Goal: Task Accomplishment & Management: Complete application form

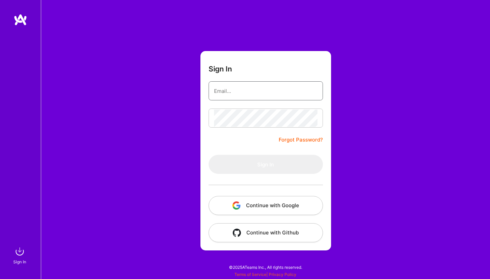
type input "[EMAIL_ADDRESS][DOMAIN_NAME]"
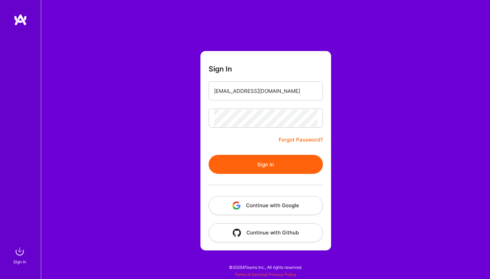
click at [249, 162] on button "Sign In" at bounding box center [266, 164] width 114 height 19
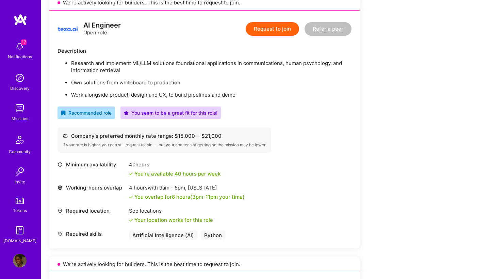
scroll to position [161, 0]
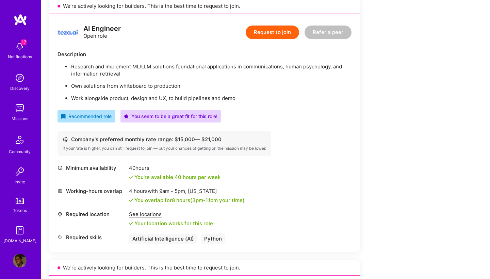
click at [275, 36] on button "Request to join" at bounding box center [272, 33] width 53 height 14
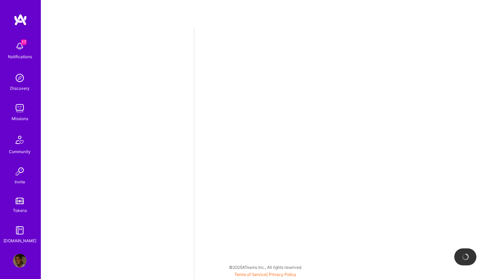
select select "NL"
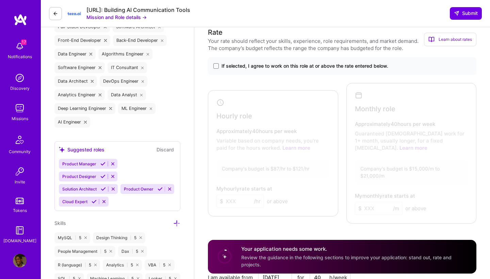
scroll to position [271, 0]
click at [215, 66] on span at bounding box center [216, 65] width 5 height 5
click at [0, 0] on input "If selected, I agree to work on this role at or above the rate entered below." at bounding box center [0, 0] width 0 height 0
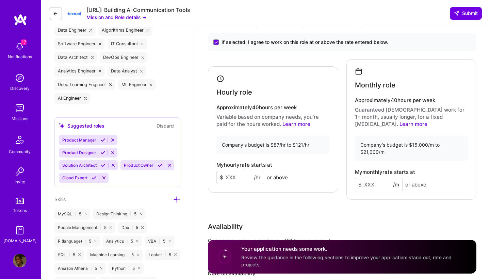
scroll to position [296, 0]
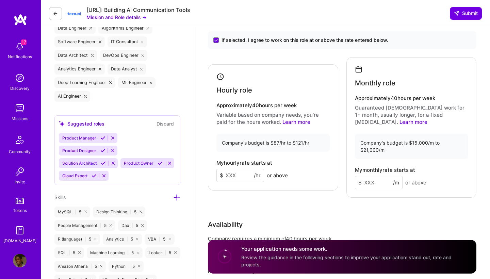
click at [244, 170] on input at bounding box center [241, 175] width 48 height 13
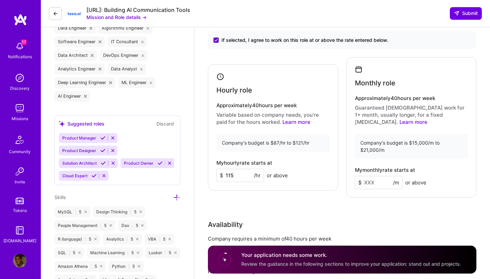
type input "115"
click at [317, 167] on div "My hourly rate starts at $ 115 /hr or above" at bounding box center [273, 171] width 113 height 22
click at [374, 177] on input at bounding box center [379, 182] width 48 height 13
type input "1"
type input "19500"
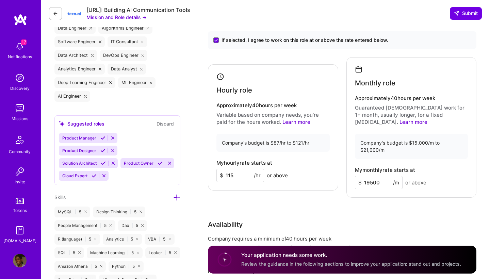
click at [361, 193] on div "Rate Your rate should reflect your skills, experience, role requirements, and m…" at bounding box center [342, 158] width 269 height 315
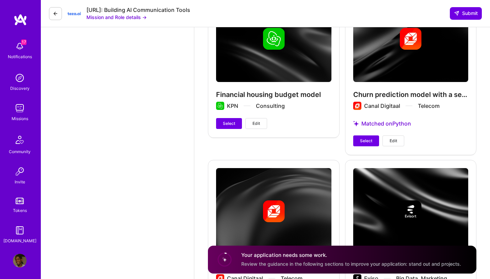
scroll to position [1620, 0]
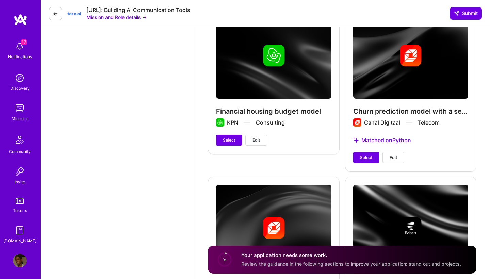
click at [368, 156] on div "Churn prediction model with a second best offer option built in Canal Digitaal …" at bounding box center [411, 87] width 132 height 167
click at [365, 155] on span "Select" at bounding box center [366, 158] width 12 height 6
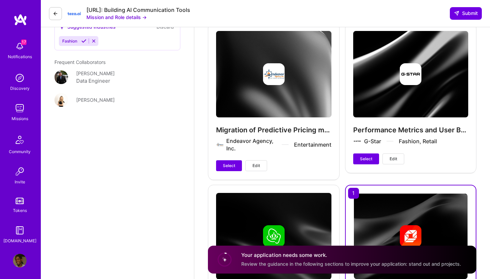
scroll to position [1434, 0]
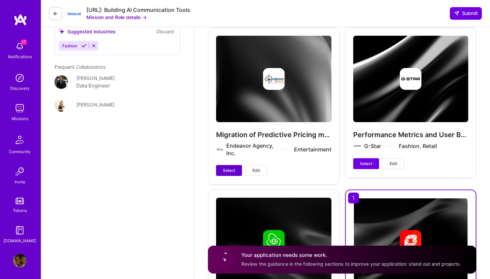
click at [232, 168] on span "Select" at bounding box center [229, 171] width 12 height 6
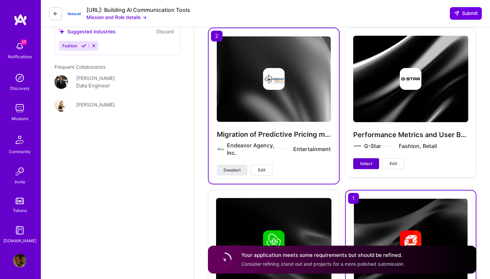
click at [365, 161] on span "Select" at bounding box center [366, 164] width 12 height 6
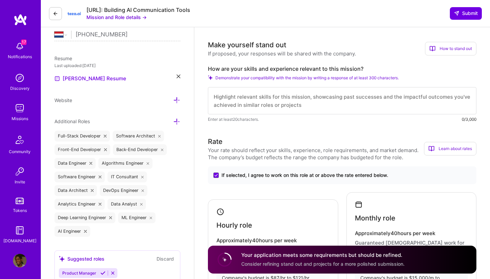
scroll to position [80, 0]
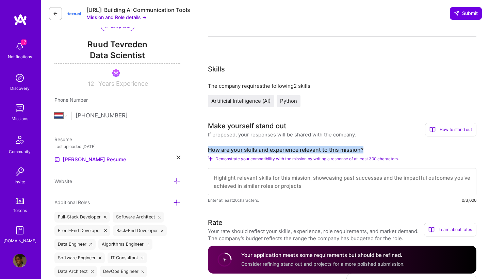
drag, startPoint x: 363, startPoint y: 150, endPoint x: 205, endPoint y: 151, distance: 158.0
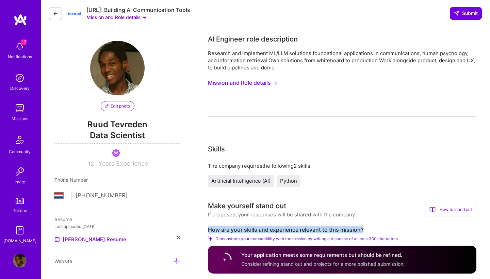
scroll to position [0, 0]
click at [269, 83] on button "Mission and Role details →" at bounding box center [242, 83] width 69 height 13
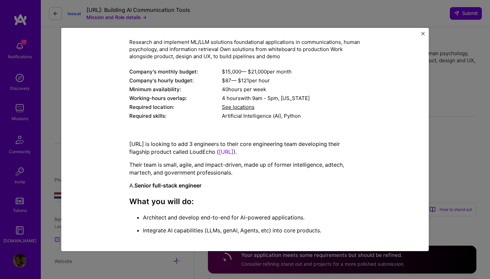
scroll to position [90, 0]
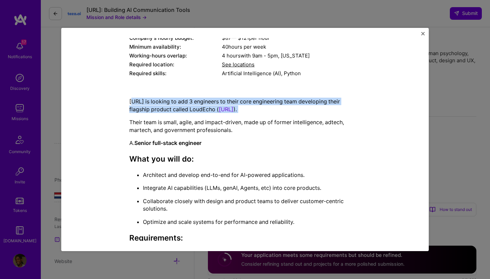
drag, startPoint x: 131, startPoint y: 99, endPoint x: 135, endPoint y: 115, distance: 16.5
click at [130, 106] on p "Teza.AI is looking to add 3 engineers to their core engineering team developing…" at bounding box center [245, 105] width 232 height 15
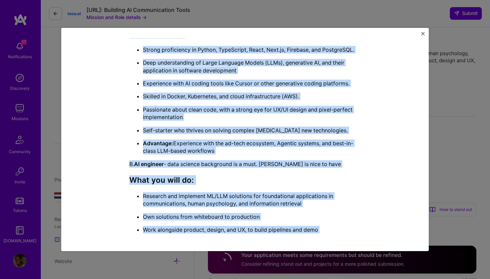
scroll to position [317, 0]
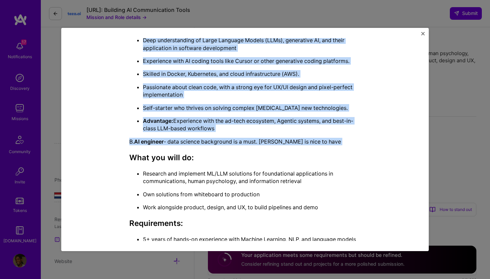
drag, startPoint x: 130, startPoint y: 104, endPoint x: 160, endPoint y: 152, distance: 56.3
click at [160, 152] on div "Teza.AI is looking to add 3 engineers to their core engineering team developing…" at bounding box center [245, 143] width 232 height 545
click at [159, 139] on div "Teza.AI is looking to add 3 engineers to their core engineering team developing…" at bounding box center [245, 143] width 232 height 545
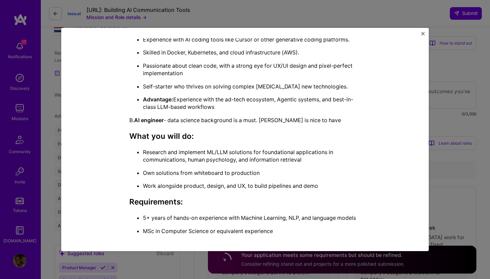
scroll to position [360, 0]
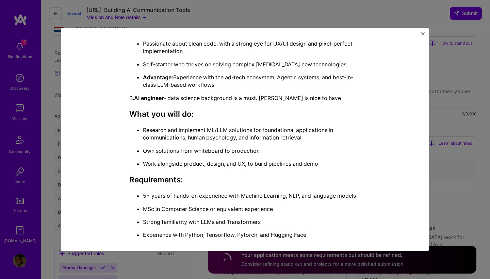
drag, startPoint x: 136, startPoint y: 101, endPoint x: 148, endPoint y: 166, distance: 66.2
click at [148, 166] on div "Teza.AI is looking to add 3 engineers to their core engineering team developing…" at bounding box center [245, 99] width 232 height 545
click at [148, 168] on p "Work alongside product, design, and UX, to build pipelines and demo" at bounding box center [252, 163] width 218 height 7
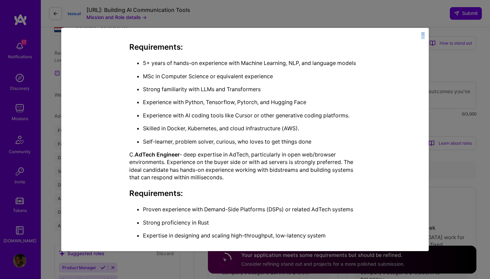
scroll to position [503, 0]
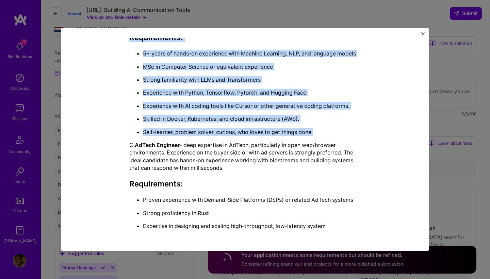
drag, startPoint x: 135, startPoint y: 54, endPoint x: 328, endPoint y: 138, distance: 210.6
copy div "AI engineer - data science background is a must. Rust is nice to have What you …"
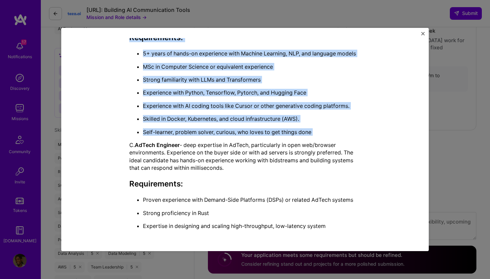
scroll to position [390, 0]
click at [423, 35] on img "Close" at bounding box center [423, 33] width 3 height 3
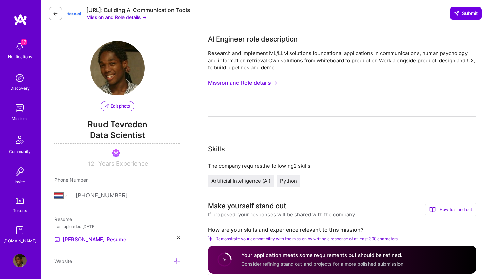
scroll to position [0, 0]
click at [362, 4] on div "Teza.ai: Building AI Communication Tools Mission and Role details → Submit" at bounding box center [265, 13] width 449 height 27
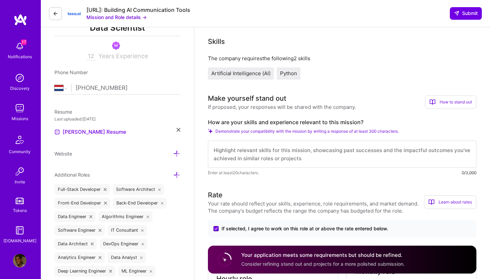
scroll to position [110, 0]
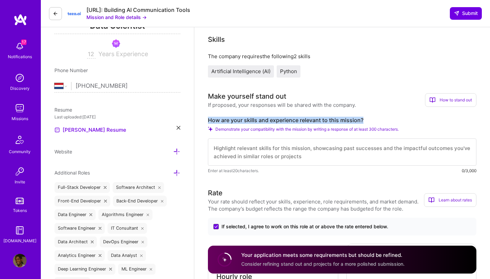
drag, startPoint x: 365, startPoint y: 119, endPoint x: 207, endPoint y: 121, distance: 158.0
copy label "How are your skills and experience relevant to this mission?"
click at [261, 150] on textarea at bounding box center [342, 152] width 269 height 27
paste textarea "My skills and experience are directly relevant to this mission in three key are…"
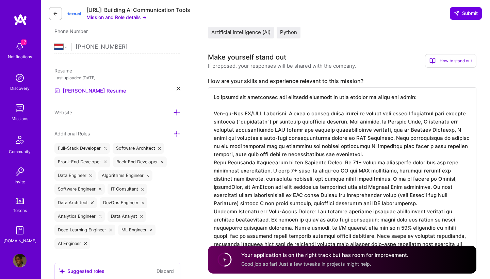
scroll to position [189, 0]
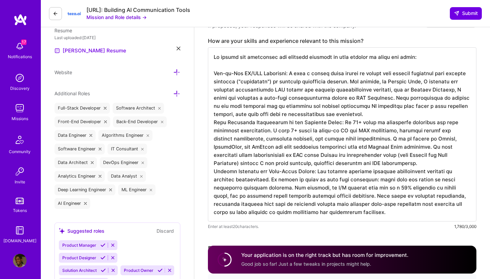
click at [383, 114] on textarea at bounding box center [342, 134] width 269 height 174
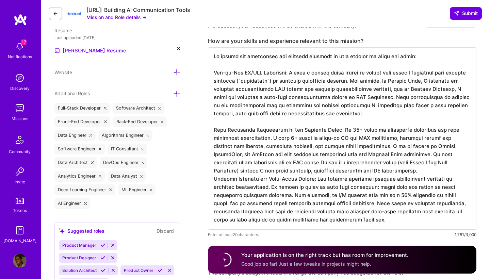
scroll to position [1, 0]
click at [422, 168] on textarea at bounding box center [342, 138] width 269 height 183
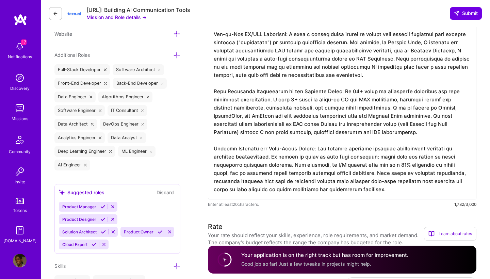
scroll to position [232, 0]
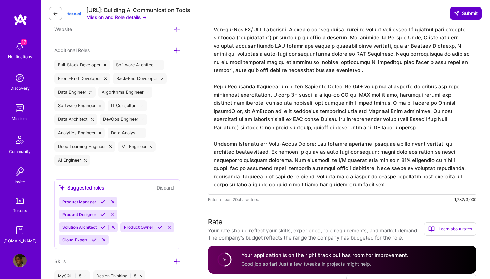
type textarea "My skills and experience are directly relevant to this mission in three key are…"
click at [468, 16] on span "Submit" at bounding box center [466, 13] width 24 height 7
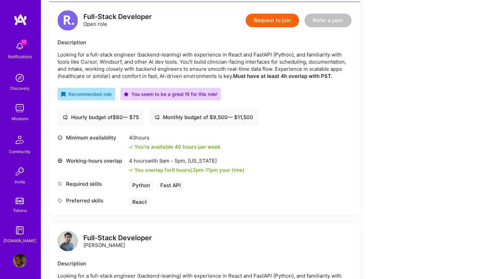
scroll to position [130, 0]
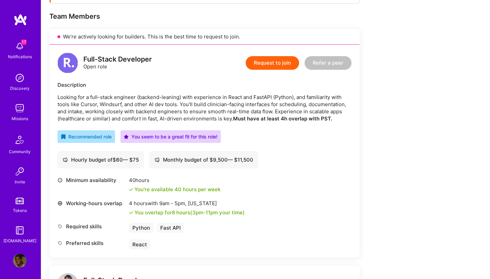
click at [279, 64] on button "Request to join" at bounding box center [272, 63] width 53 height 14
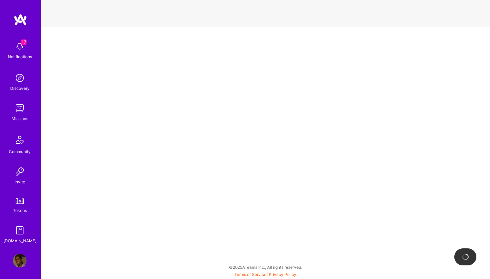
select select "NL"
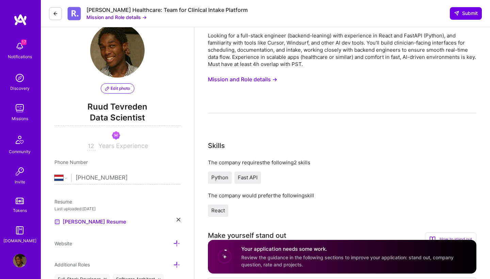
scroll to position [14, 0]
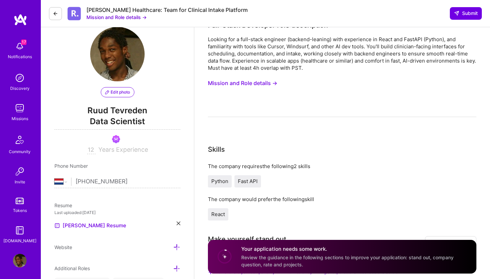
click at [253, 84] on button "Mission and Role details →" at bounding box center [242, 83] width 69 height 13
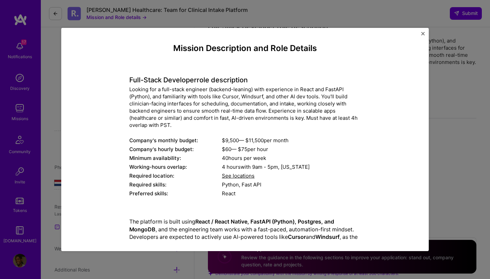
scroll to position [0, 0]
click at [424, 32] on img "Close" at bounding box center [423, 33] width 3 height 3
